Goal: Task Accomplishment & Management: Manage account settings

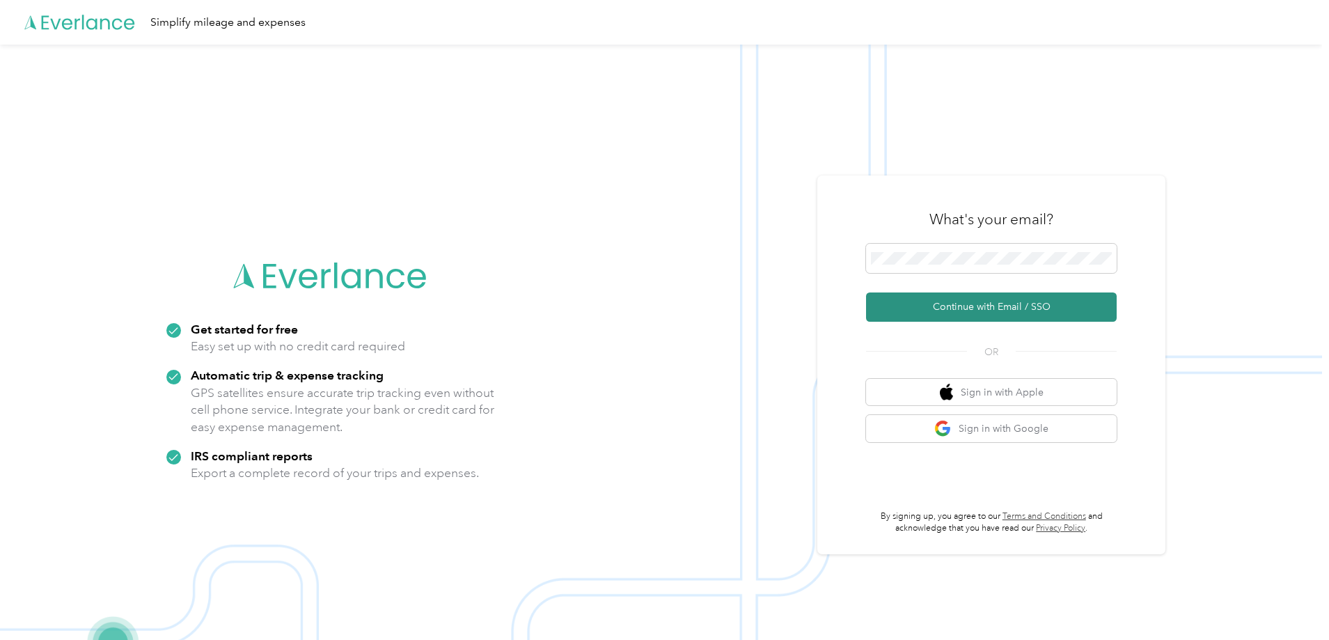
click at [1010, 309] on button "Continue with Email / SSO" at bounding box center [991, 306] width 251 height 29
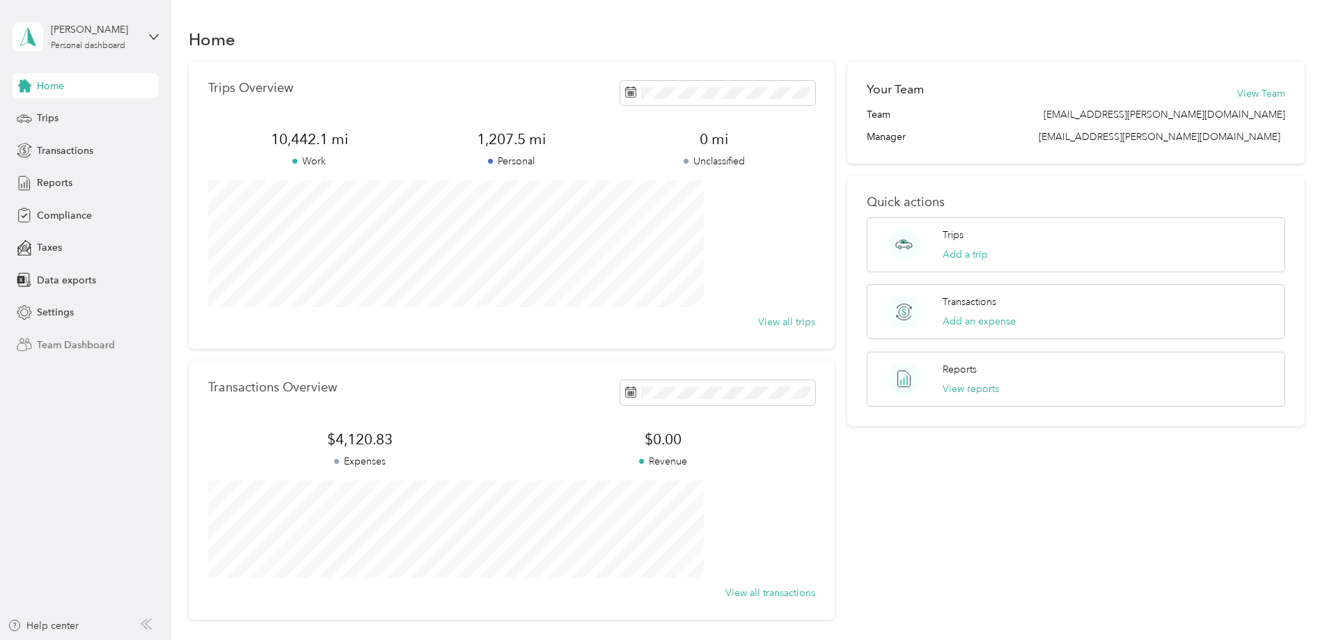
click at [92, 346] on span "Team Dashboard" at bounding box center [76, 345] width 78 height 15
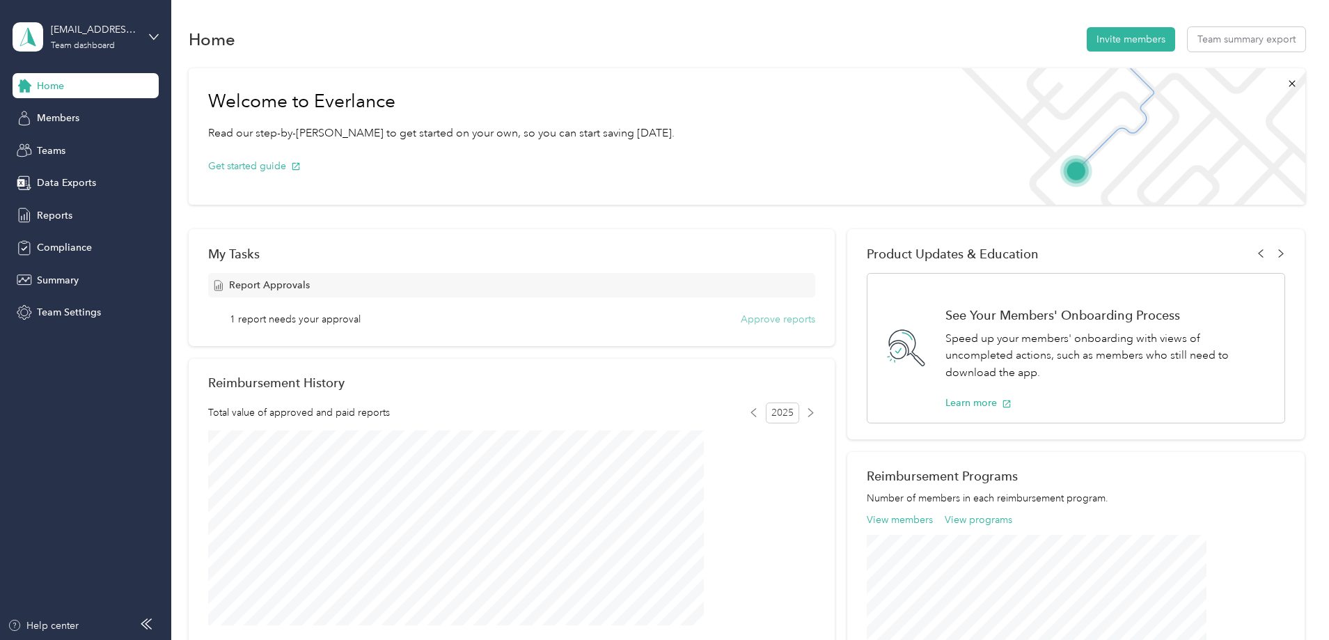
click at [763, 318] on button "Approve reports" at bounding box center [778, 319] width 75 height 15
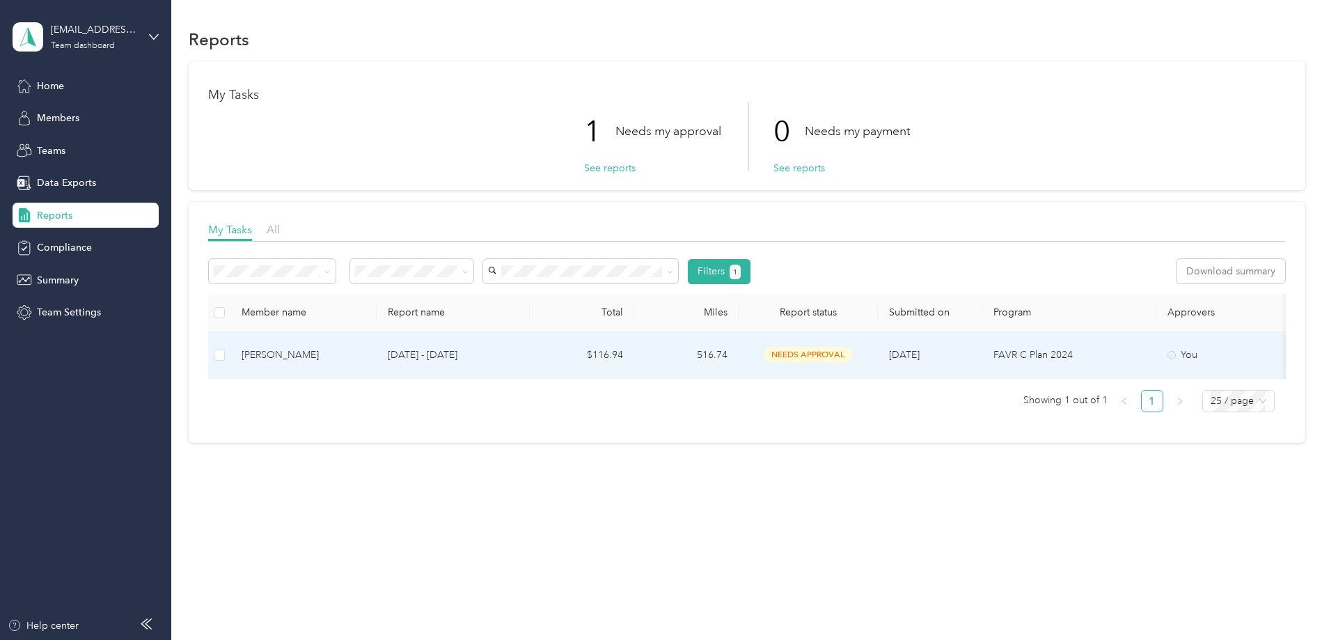
click at [634, 355] on td "$116.94" at bounding box center [582, 355] width 104 height 47
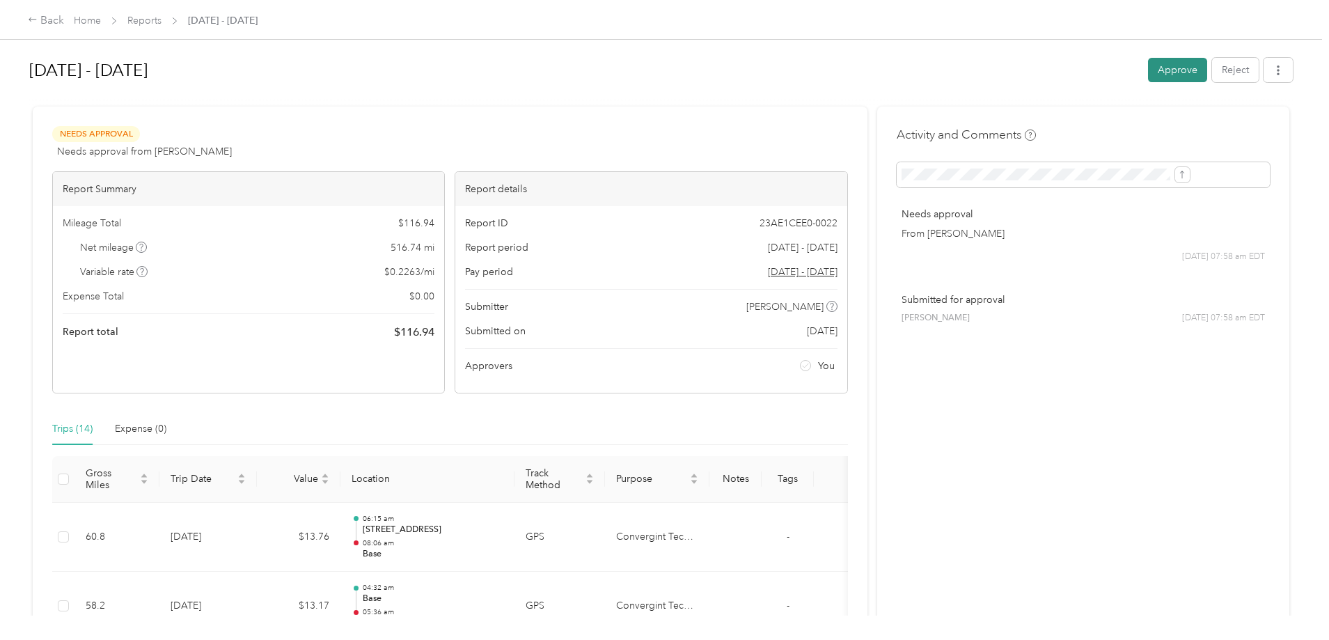
click at [1148, 73] on button "Approve" at bounding box center [1177, 70] width 59 height 24
